Goal: Find specific page/section: Find specific page/section

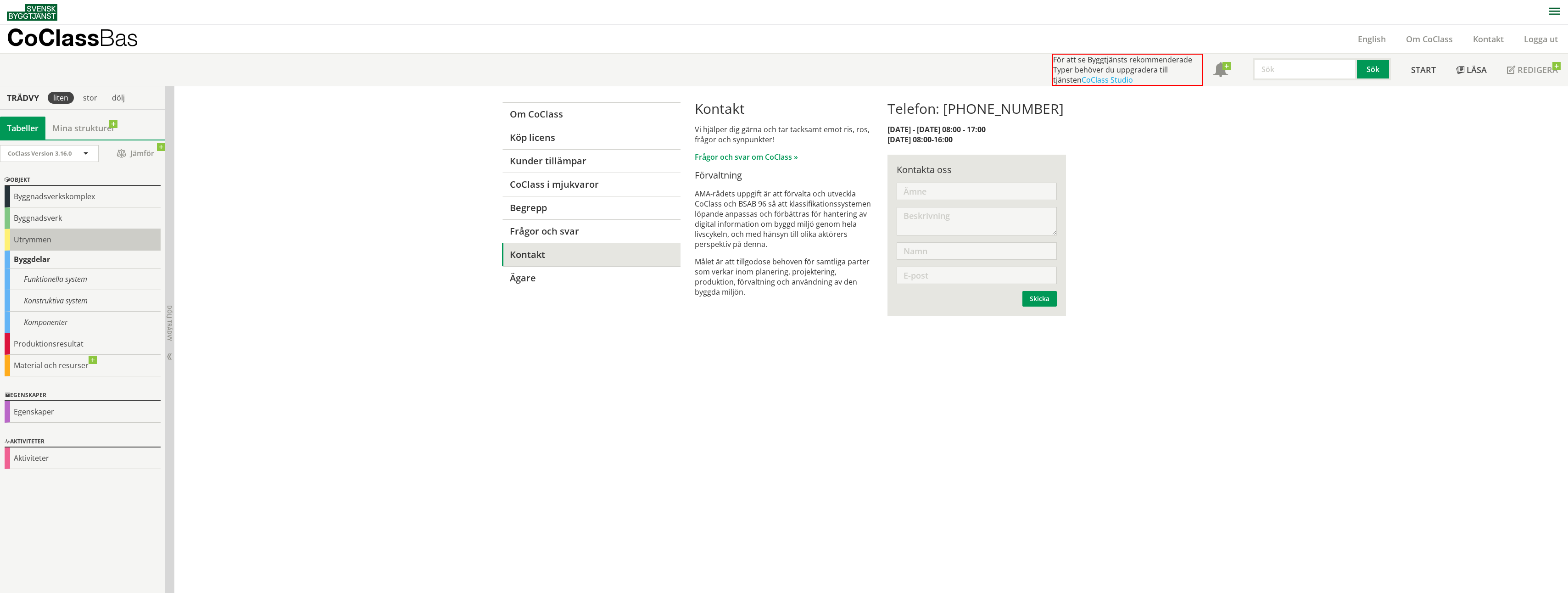
click at [35, 243] on div "Utrymmen" at bounding box center [83, 239] width 156 height 21
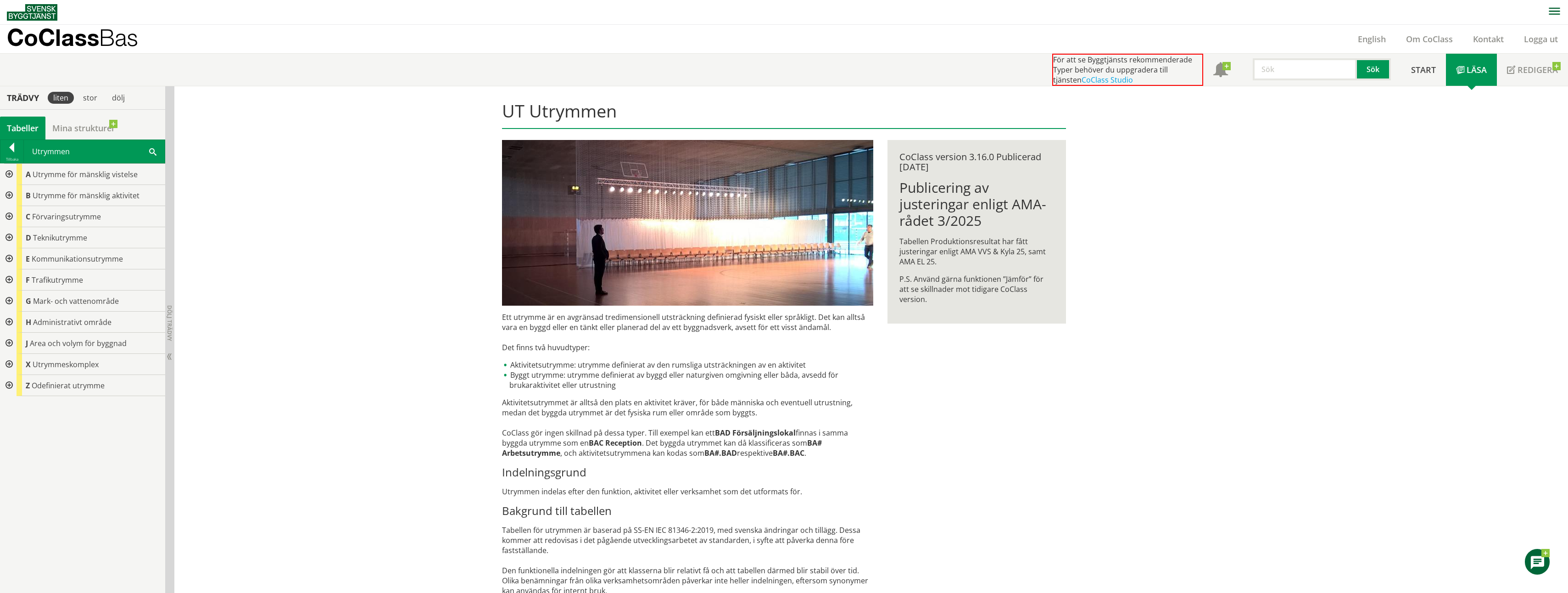
click at [10, 174] on div at bounding box center [8, 174] width 16 height 21
click at [16, 215] on div at bounding box center [16, 217] width 16 height 21
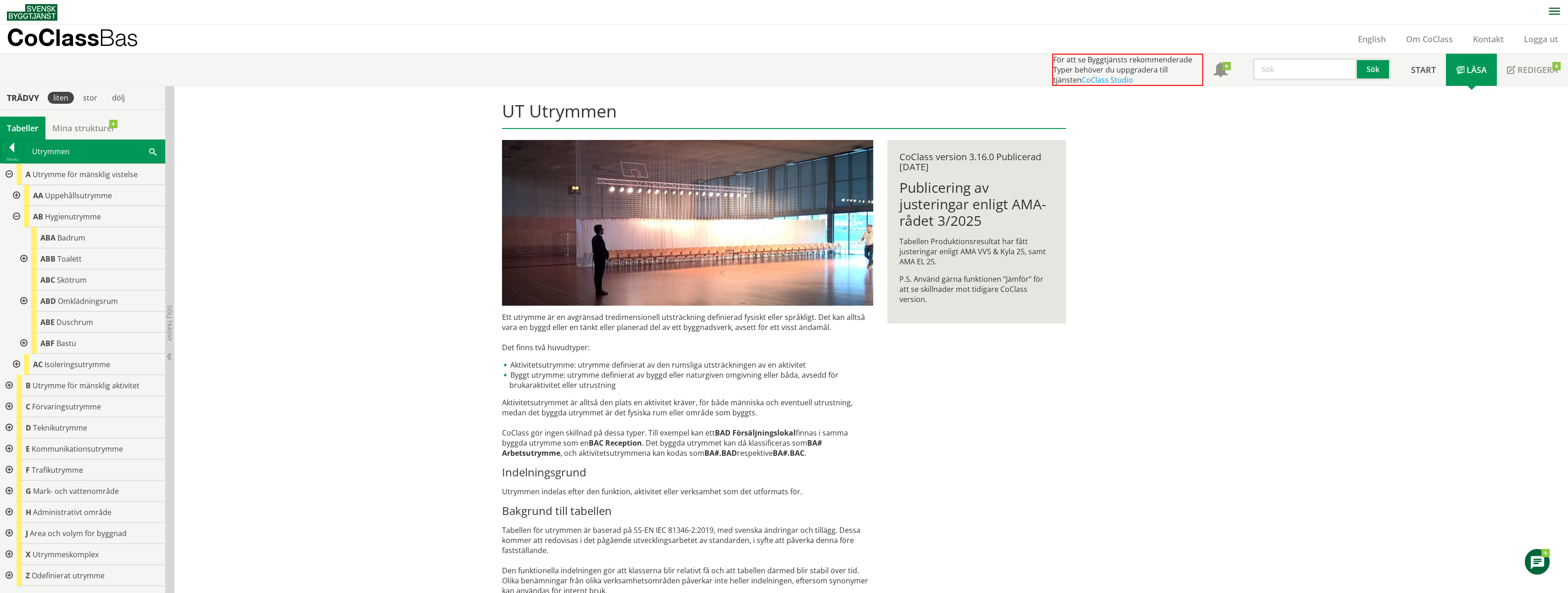
click at [5, 383] on div at bounding box center [8, 385] width 16 height 21
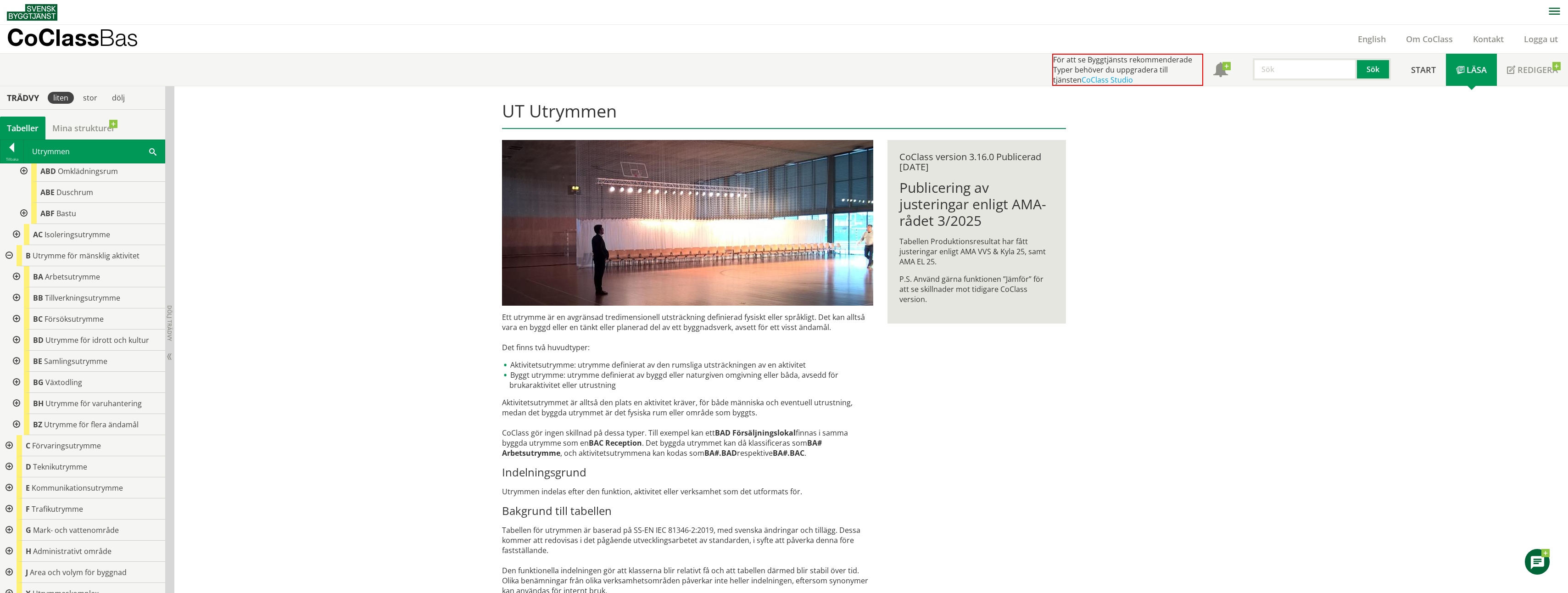
scroll to position [138, 0]
click at [16, 270] on div at bounding box center [16, 269] width 16 height 21
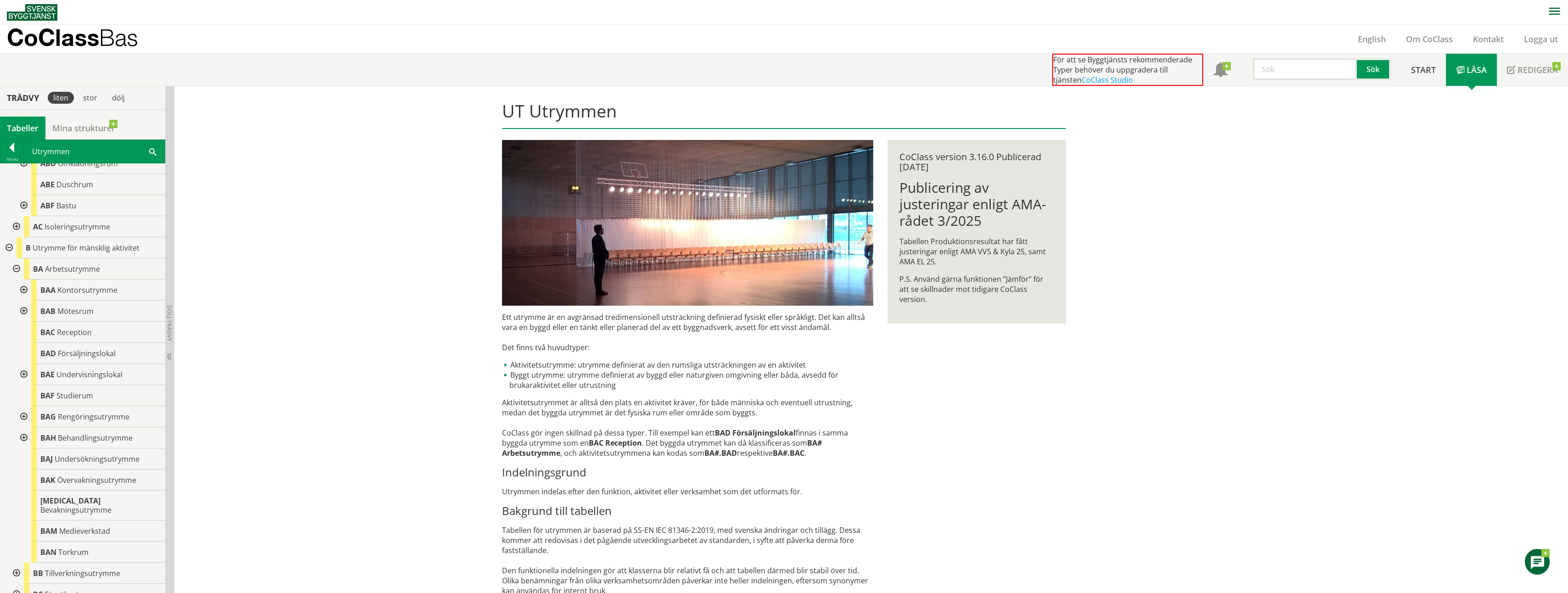
click at [22, 417] on div at bounding box center [23, 417] width 16 height 21
click at [32, 435] on div at bounding box center [30, 437] width 16 height 21
click at [83, 439] on span "BA .. (Typer)" at bounding box center [73, 437] width 49 height 9
click at [97, 433] on span at bounding box center [97, 433] width 0 height 0
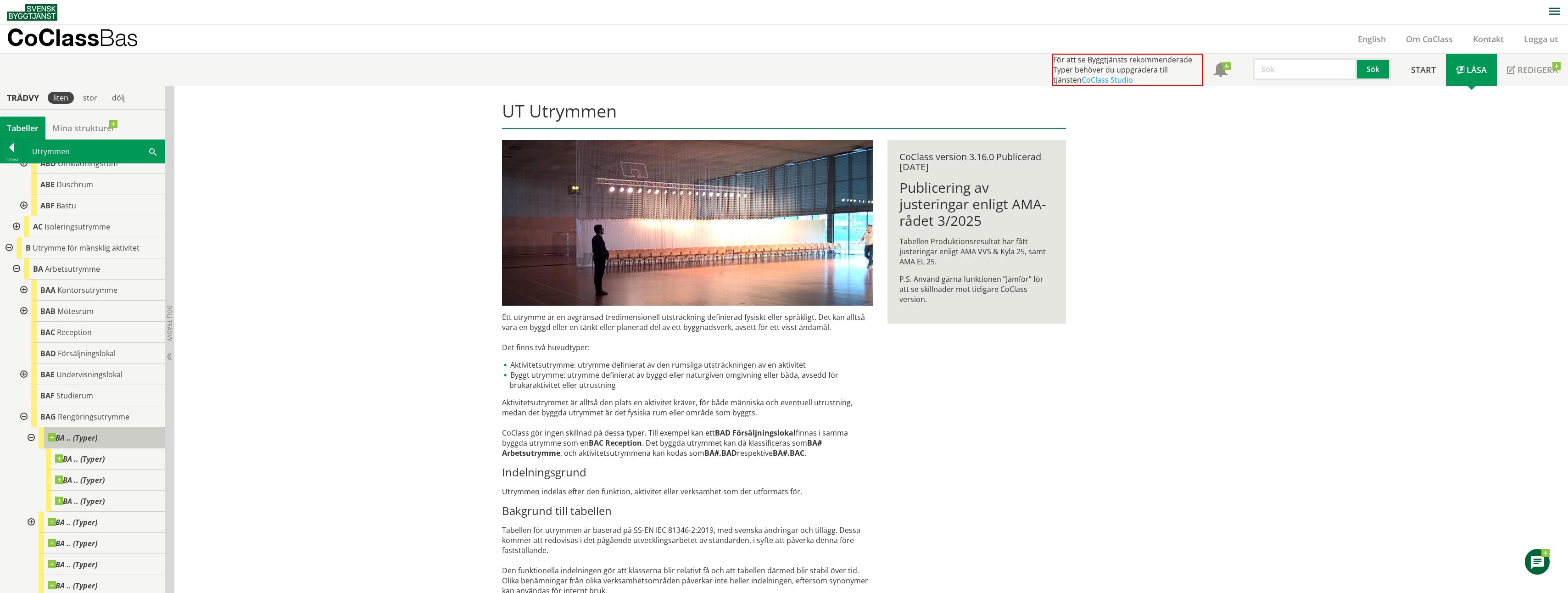
click at [97, 433] on span at bounding box center [97, 433] width 0 height 0
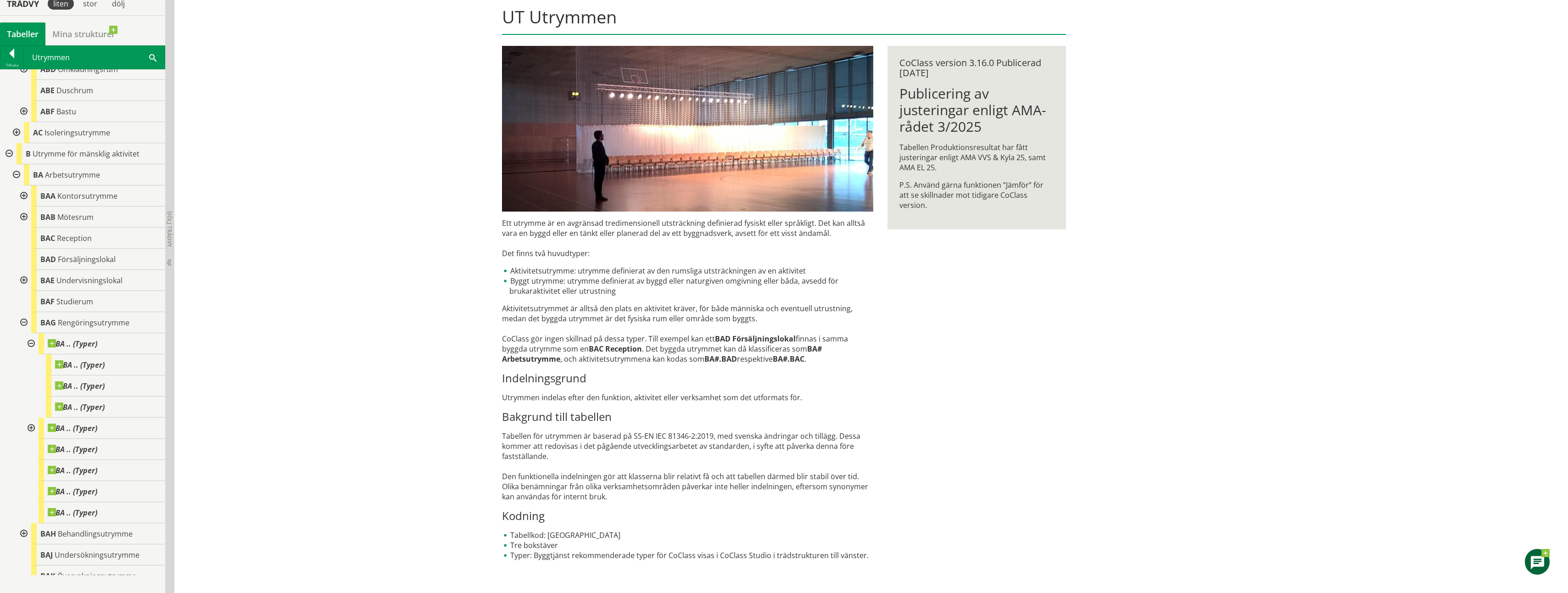
scroll to position [95, 0]
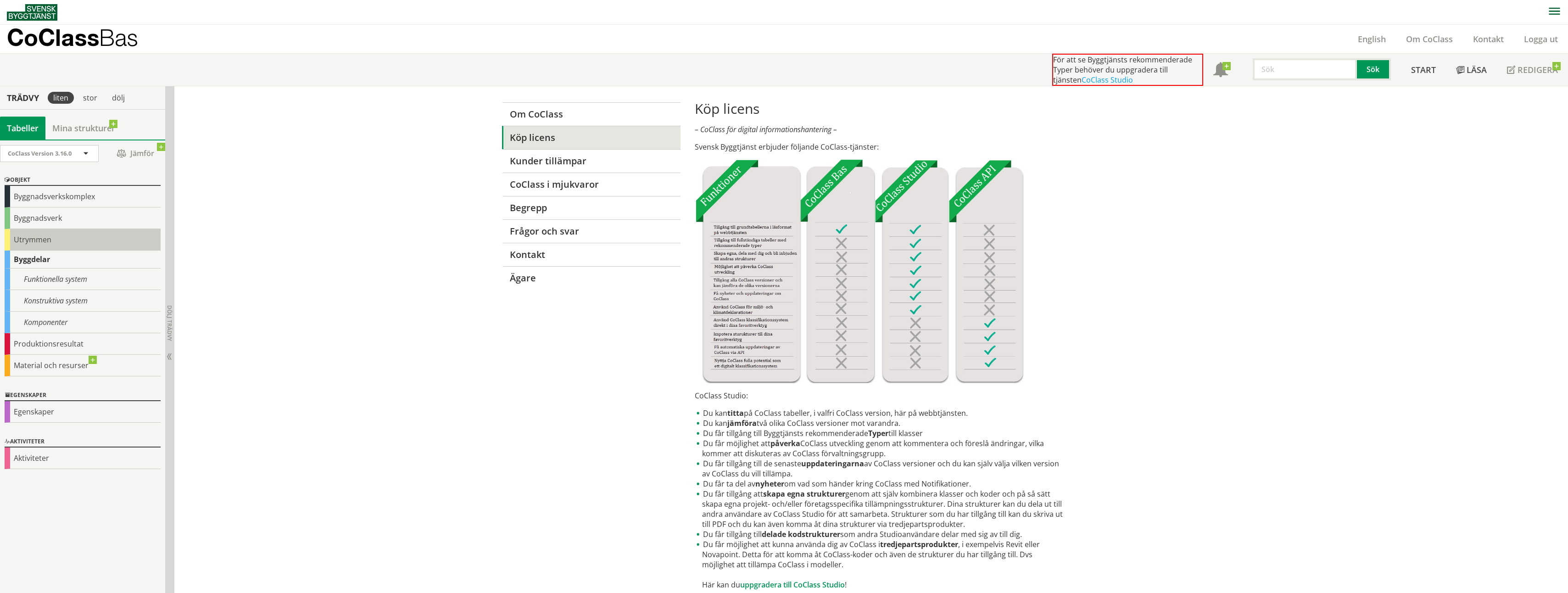
click at [17, 230] on div "Utrymmen" at bounding box center [83, 239] width 156 height 21
click at [21, 237] on div "Utrymmen" at bounding box center [83, 239] width 156 height 21
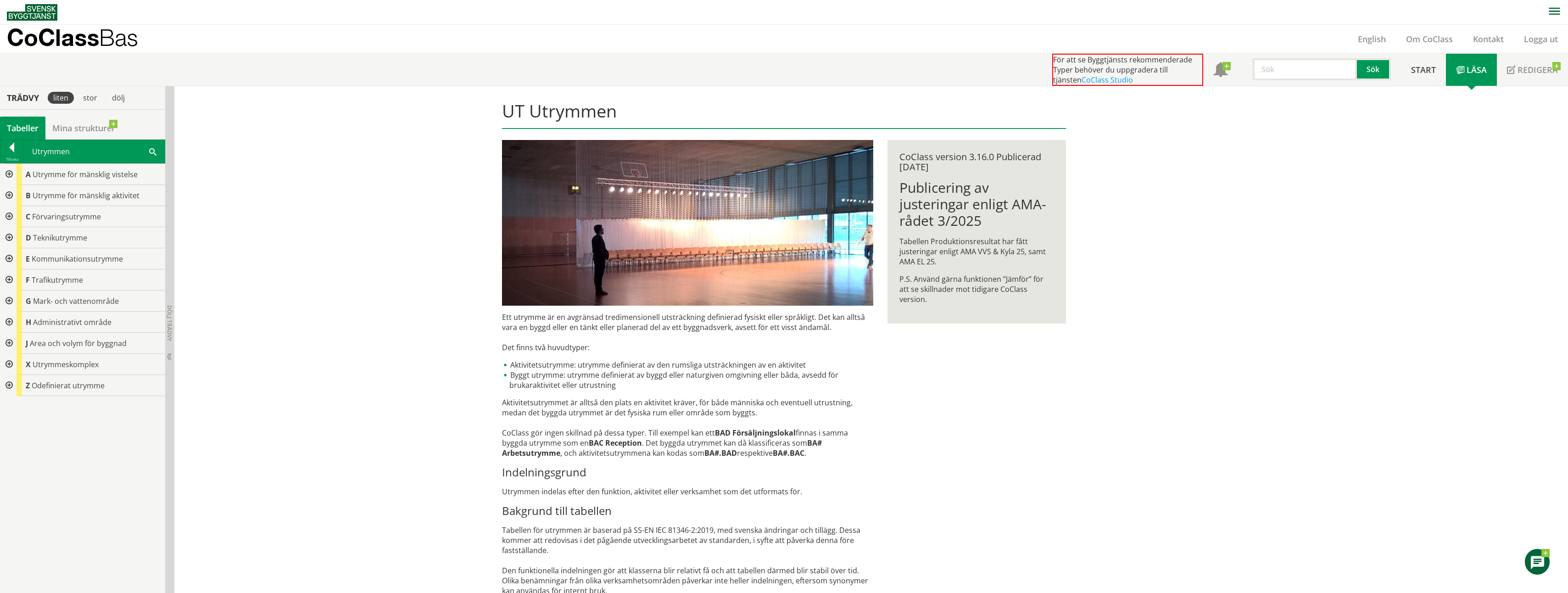
click at [8, 240] on div at bounding box center [8, 237] width 16 height 21
click at [17, 256] on div at bounding box center [16, 258] width 16 height 21
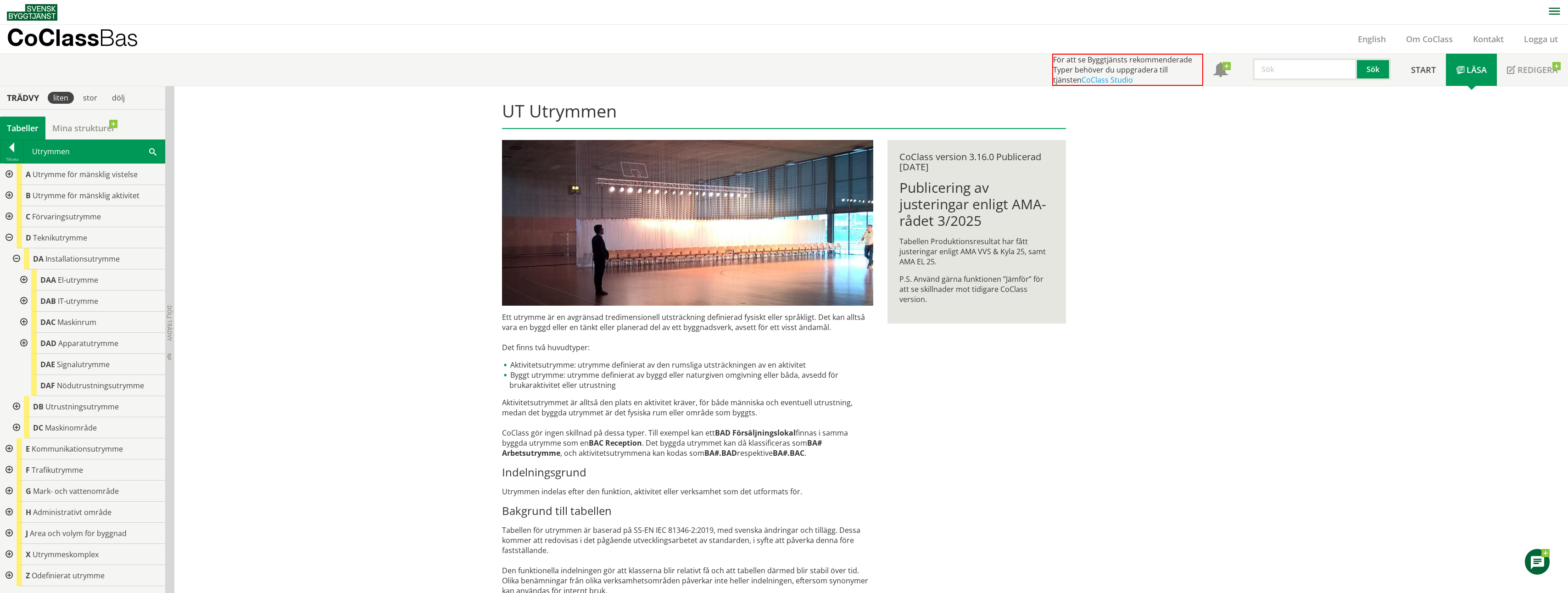
click at [27, 298] on div at bounding box center [23, 301] width 16 height 21
